Goal: Task Accomplishment & Management: Complete application form

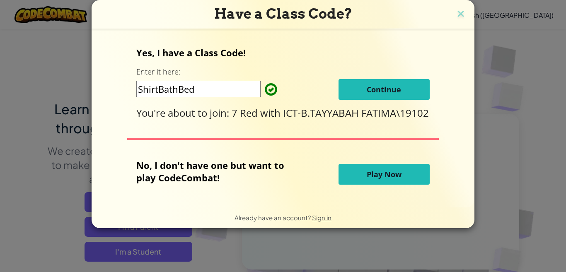
click at [344, 84] on button "Continue" at bounding box center [383, 89] width 91 height 21
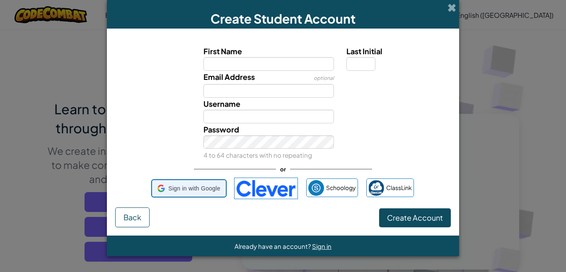
click at [187, 191] on span "Sign in with Google" at bounding box center [194, 189] width 52 height 12
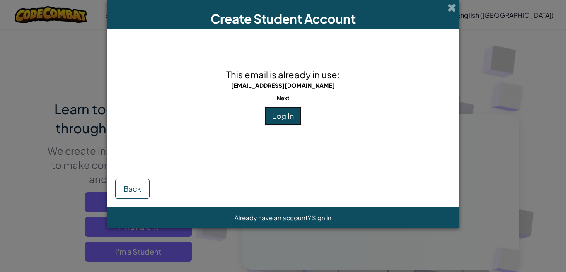
click at [289, 117] on span "Log In" at bounding box center [283, 116] width 22 height 10
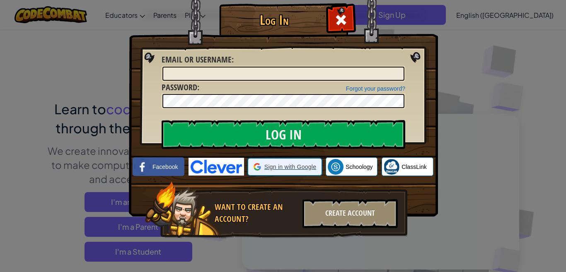
click at [250, 164] on div at bounding box center [284, 167] width 72 height 16
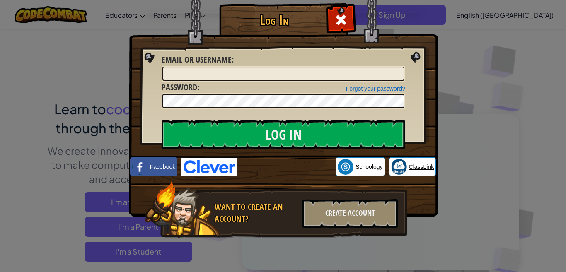
click at [397, 162] on img at bounding box center [399, 167] width 16 height 16
click at [266, 67] on input "Email or Username :" at bounding box center [283, 74] width 242 height 14
type input "[EMAIL_ADDRESS][DOMAIN_NAME]"
click at [161, 120] on input "Log In" at bounding box center [282, 134] width 243 height 29
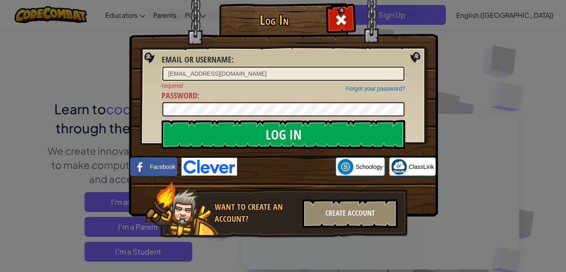
click at [161, 120] on input "Log In" at bounding box center [282, 134] width 243 height 29
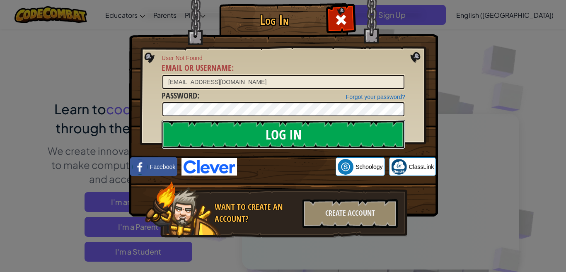
click at [291, 145] on input "Log In" at bounding box center [282, 134] width 243 height 29
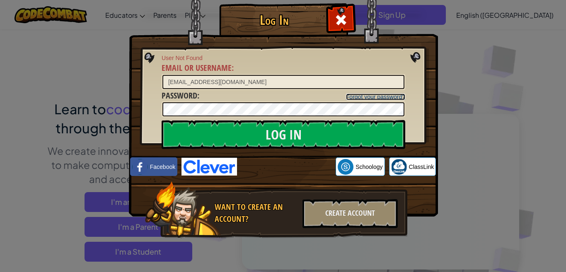
click at [347, 95] on link "Forgot your password?" at bounding box center [375, 97] width 59 height 7
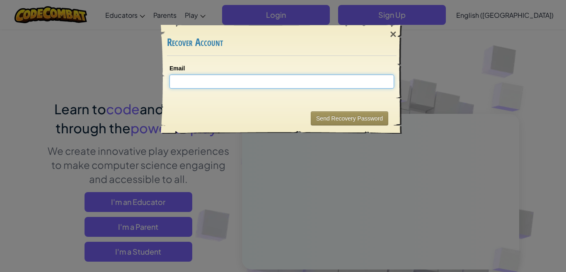
type input "[EMAIL_ADDRESS][DOMAIN_NAME]"
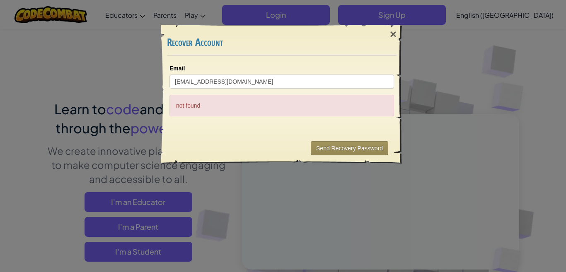
click at [290, 110] on div "not found" at bounding box center [281, 106] width 224 height 22
drag, startPoint x: 290, startPoint y: 110, endPoint x: 337, endPoint y: 146, distance: 59.3
click at [337, 146] on div "× Recover Account Email [EMAIL_ADDRESS][DOMAIN_NAME] not found Sending... Send …" at bounding box center [282, 94] width 242 height 139
click at [337, 146] on button "Send Recovery Password" at bounding box center [349, 148] width 77 height 14
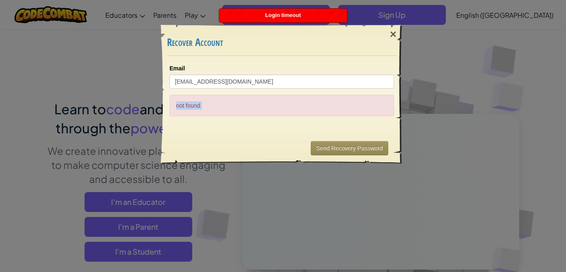
click at [273, 11] on div "Login timeout" at bounding box center [283, 16] width 128 height 14
click at [392, 35] on div "×" at bounding box center [392, 34] width 19 height 24
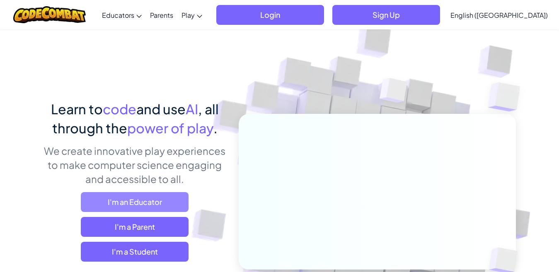
click at [128, 202] on span "I'm an Educator" at bounding box center [135, 202] width 108 height 20
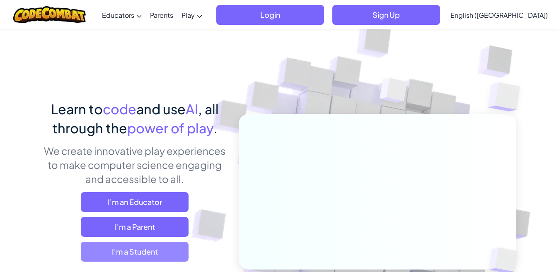
click at [151, 248] on span "I'm a Student" at bounding box center [135, 252] width 108 height 20
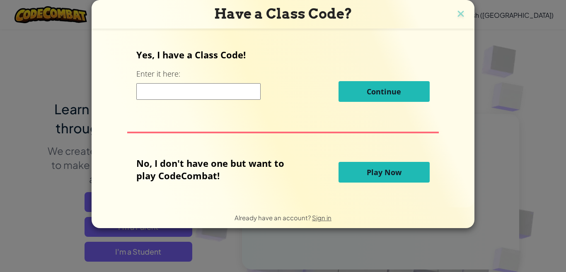
click at [182, 93] on input at bounding box center [198, 91] width 124 height 17
type input "ShirtBathBed"
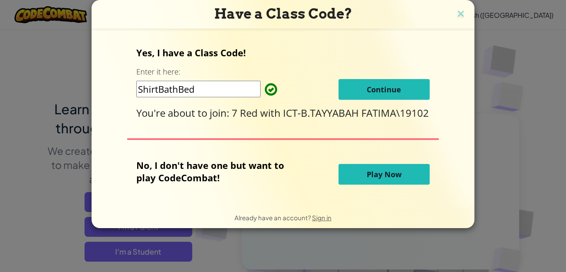
click at [367, 172] on span "Play Now" at bounding box center [383, 174] width 35 height 10
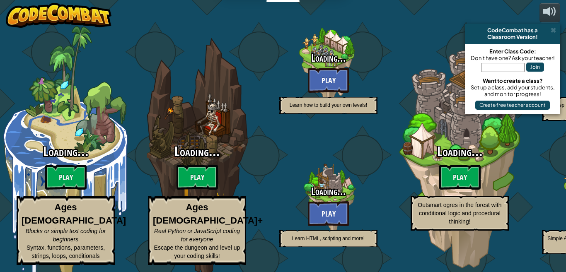
click at [504, 67] on input "text" at bounding box center [502, 67] width 43 height 9
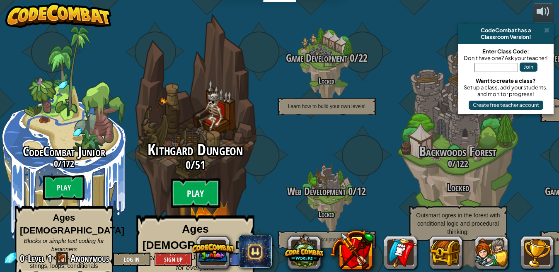
click at [195, 184] on btn "Play" at bounding box center [195, 193] width 50 height 30
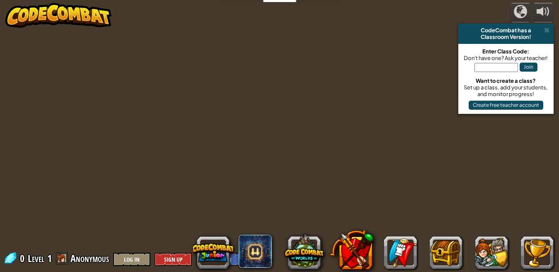
click at [511, 65] on input "text" at bounding box center [495, 67] width 43 height 9
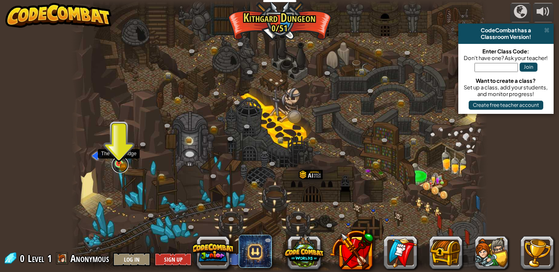
click at [120, 164] on link at bounding box center [120, 165] width 17 height 17
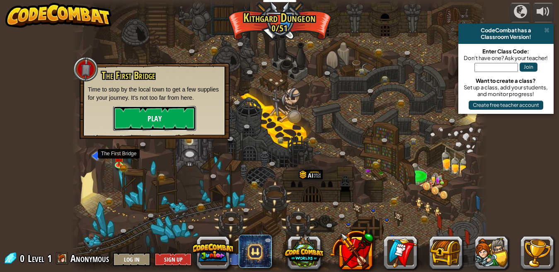
click at [143, 116] on button "Play" at bounding box center [154, 118] width 83 height 25
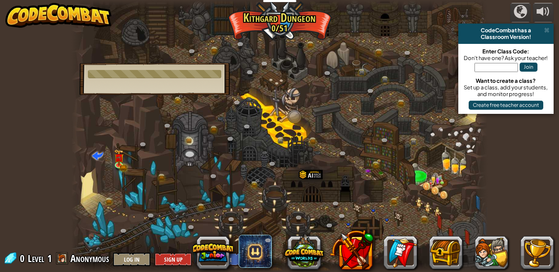
click at [188, 154] on div at bounding box center [279, 136] width 416 height 272
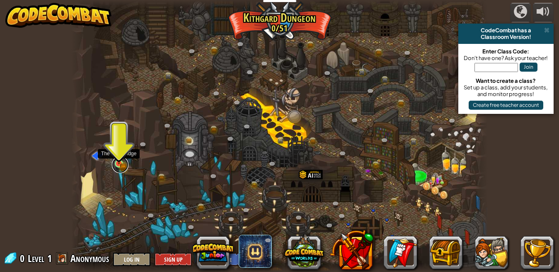
click at [119, 163] on link at bounding box center [120, 165] width 17 height 17
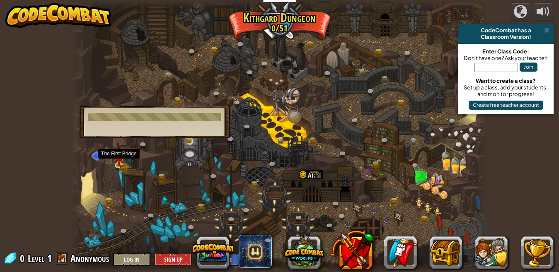
click at [132, 181] on div at bounding box center [279, 136] width 416 height 272
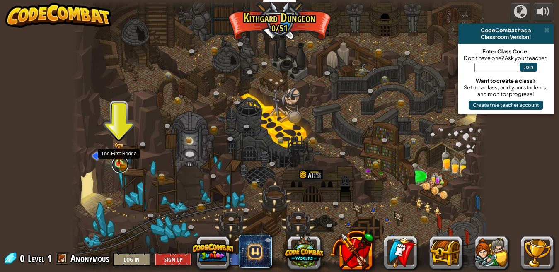
click at [120, 162] on link at bounding box center [120, 165] width 17 height 17
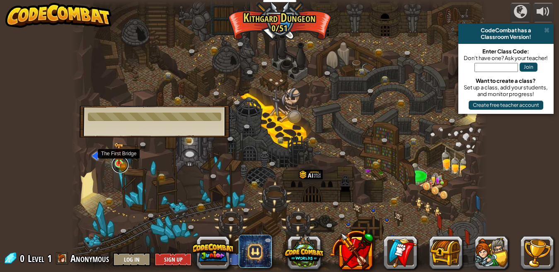
click at [120, 162] on link at bounding box center [120, 165] width 17 height 17
drag, startPoint x: 120, startPoint y: 162, endPoint x: 120, endPoint y: 132, distance: 29.8
click at [120, 132] on div "Twisted Canyon (Locked) Challenge: collect the most gold using all the programm…" at bounding box center [279, 136] width 416 height 272
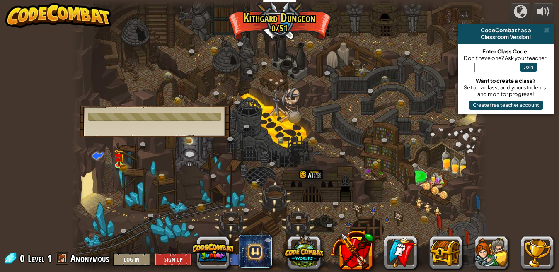
drag, startPoint x: 120, startPoint y: 132, endPoint x: 137, endPoint y: 151, distance: 24.6
click at [146, 123] on div "The First Bridge Time to stop by the local town to get a few supplies for your …" at bounding box center [154, 122] width 150 height 32
click at [98, 153] on span at bounding box center [97, 154] width 11 height 11
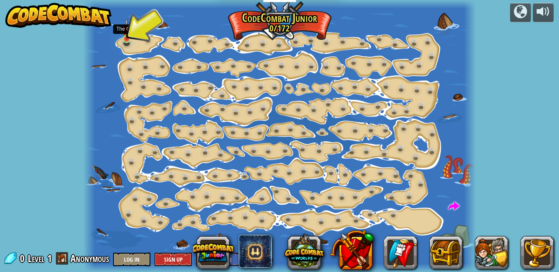
click at [125, 36] on img at bounding box center [126, 29] width 9 height 21
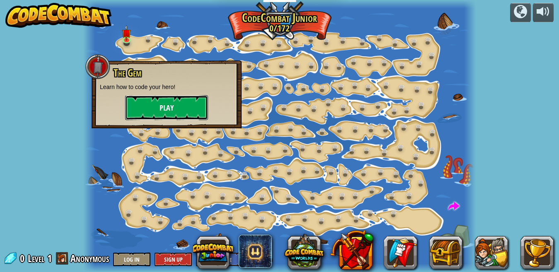
click at [153, 95] on button "Play" at bounding box center [166, 107] width 83 height 25
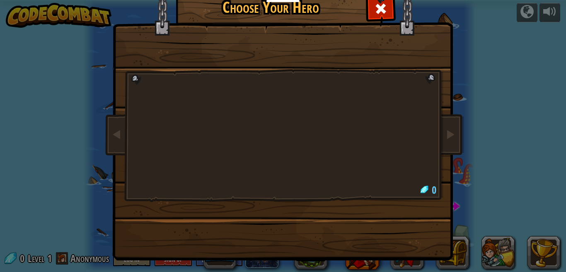
click at [364, 200] on img at bounding box center [284, 112] width 359 height 296
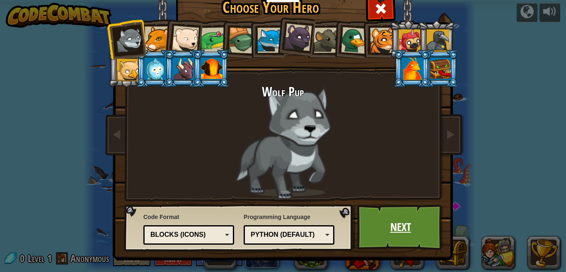
click at [390, 223] on link "Next" at bounding box center [400, 228] width 87 height 46
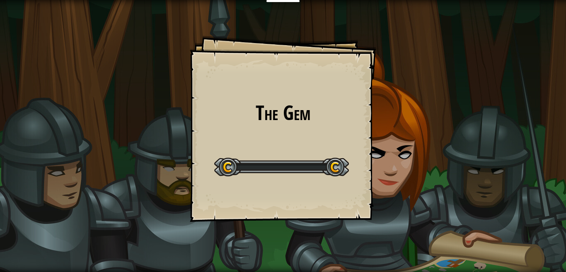
click at [390, 223] on div "The Gem Goals Start Level Error loading from server. Try refreshing the page. Y…" at bounding box center [283, 136] width 566 height 272
